Goal: Task Accomplishment & Management: Manage account settings

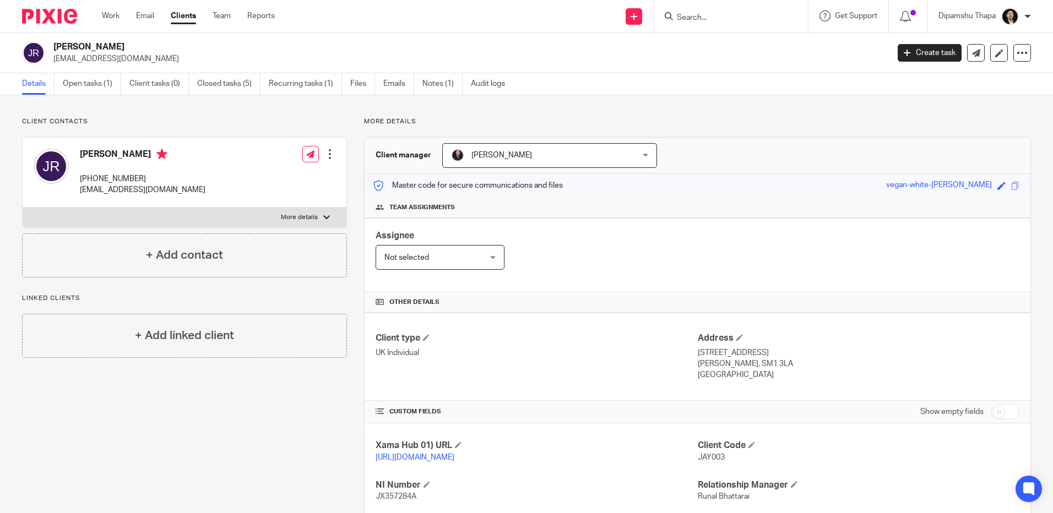
click at [50, 19] on img at bounding box center [49, 16] width 55 height 15
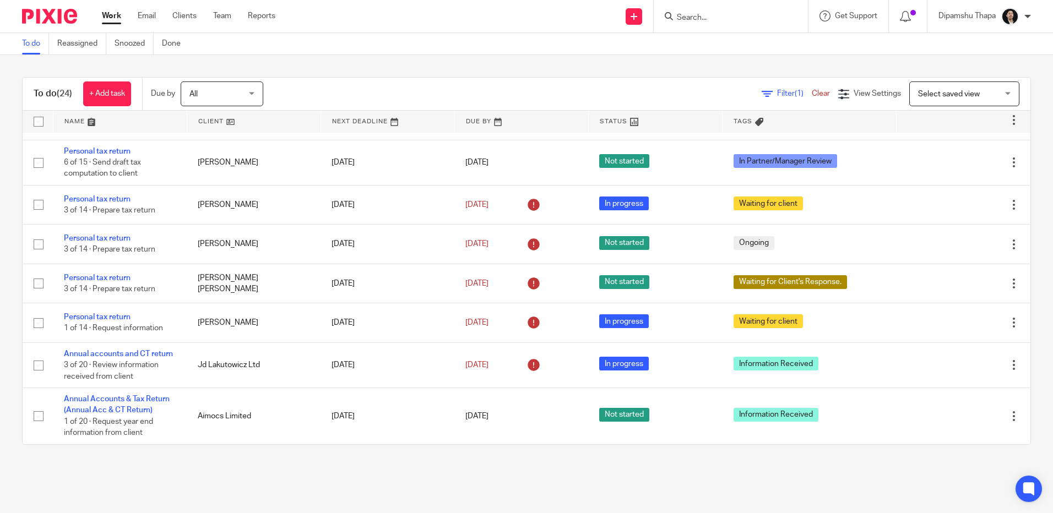
scroll to position [943, 0]
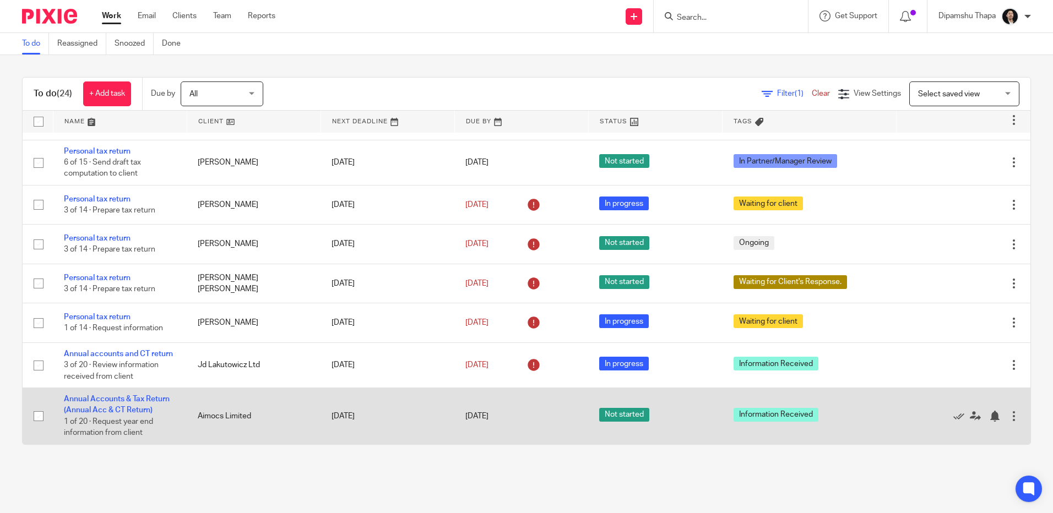
click at [122, 394] on td "Annual Accounts & Tax Return (Annual Acc & CT Return) 1 of 20 · Request year en…" at bounding box center [120, 416] width 134 height 56
click at [122, 396] on link "Annual Accounts & Tax Return (Annual Acc & CT Return)" at bounding box center [117, 404] width 106 height 19
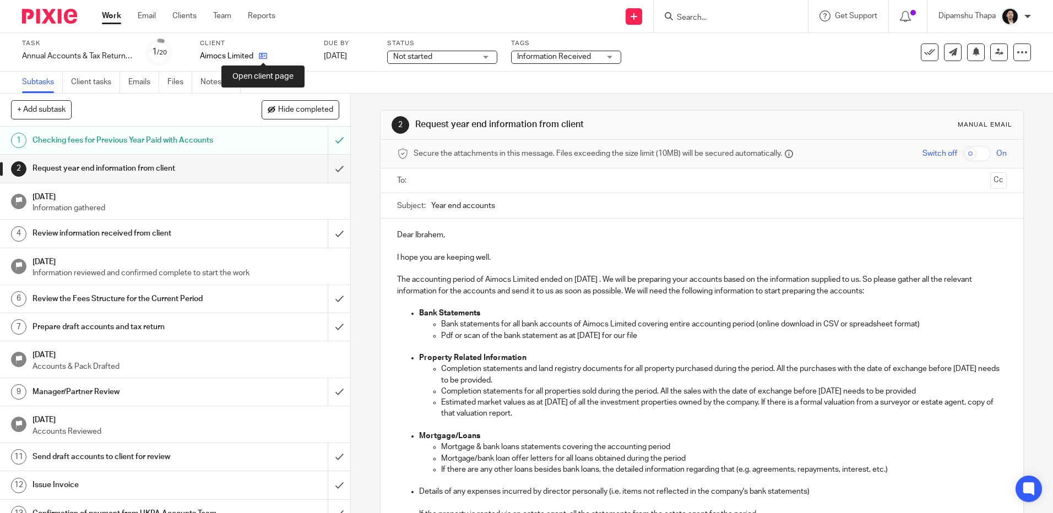
click at [262, 54] on icon at bounding box center [263, 56] width 8 height 8
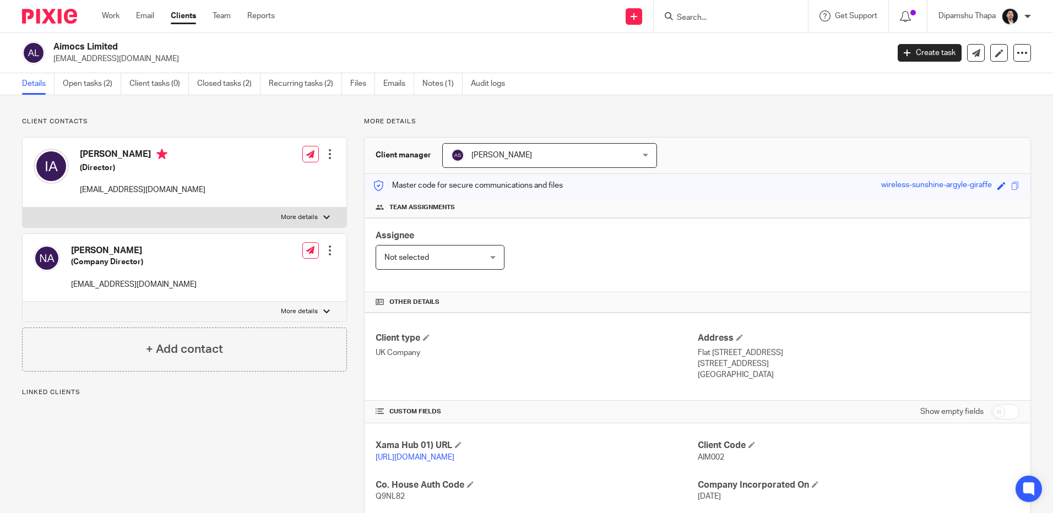
scroll to position [165, 0]
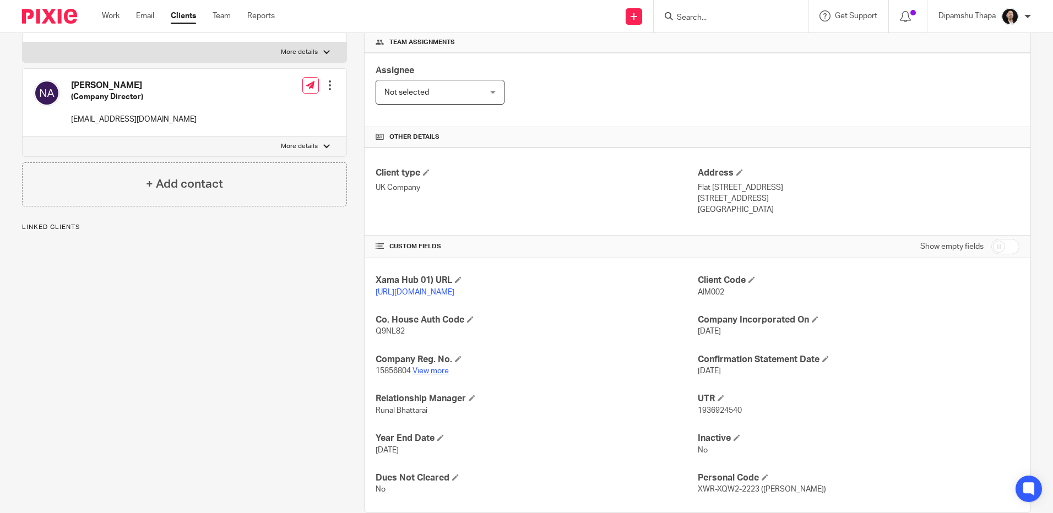
click at [433, 375] on link "View more" at bounding box center [431, 371] width 36 height 8
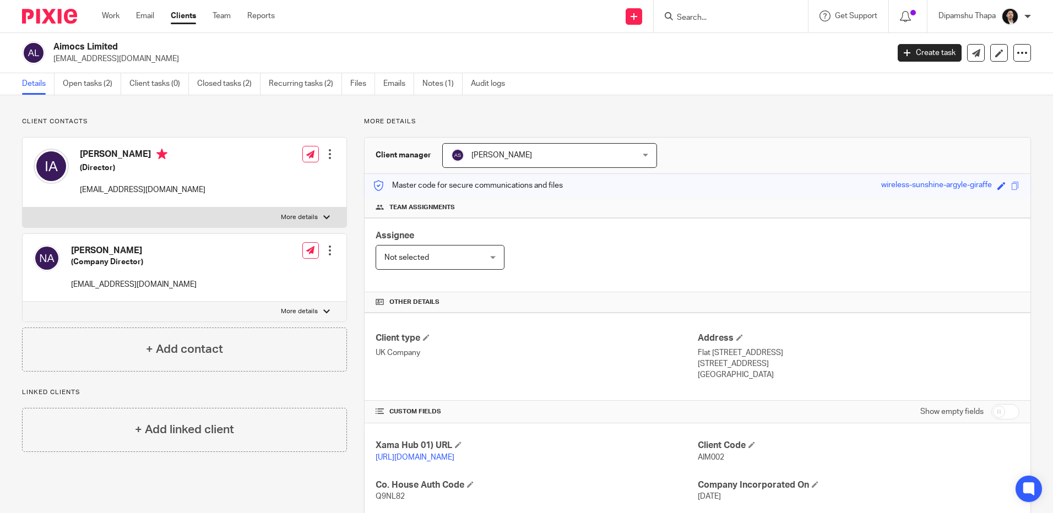
click at [70, 15] on img at bounding box center [49, 16] width 55 height 15
